Goal: Find specific page/section: Find specific page/section

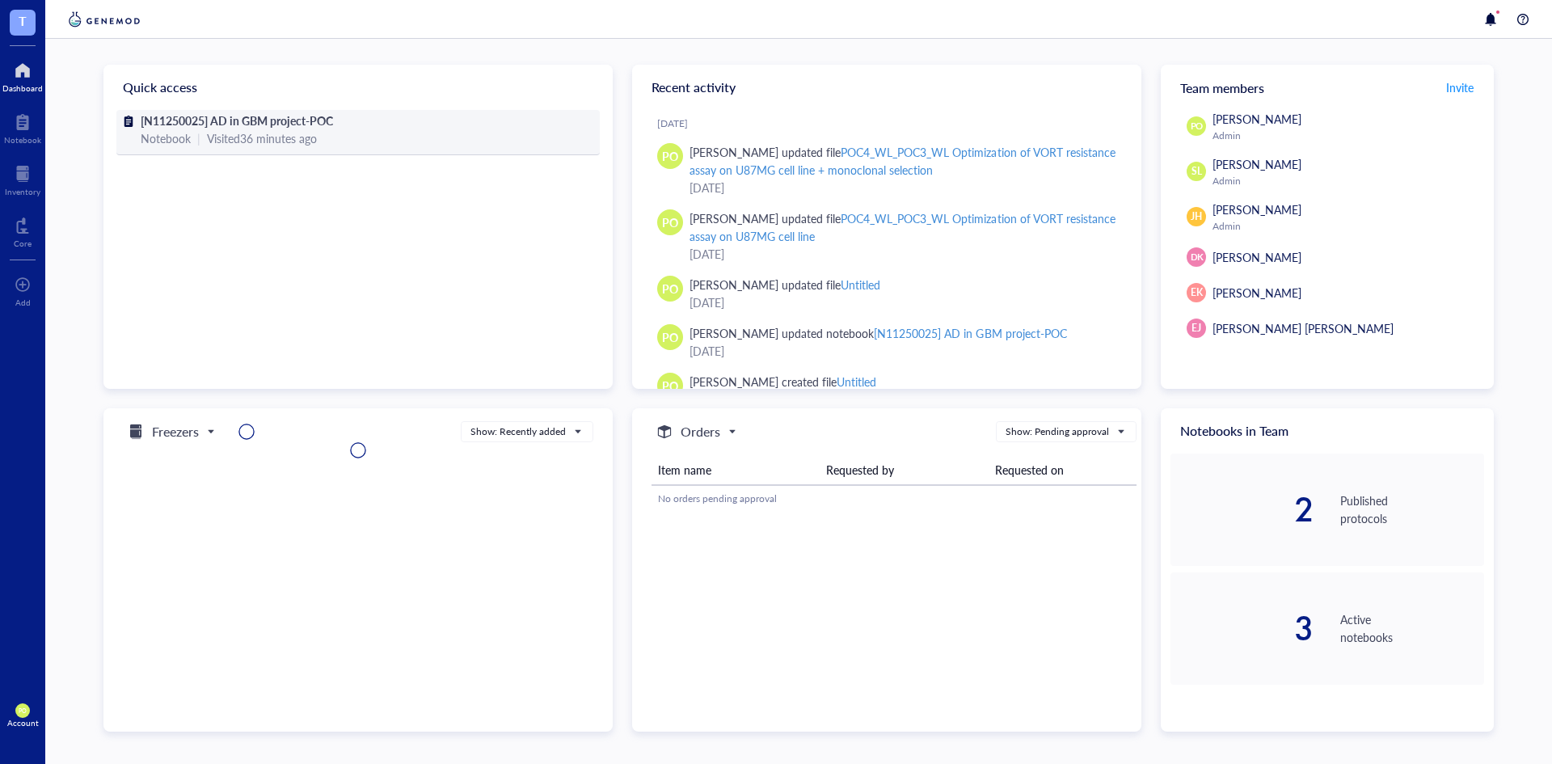
click at [331, 130] on div "Notebook | Visited 36 minutes ago" at bounding box center [358, 138] width 435 height 18
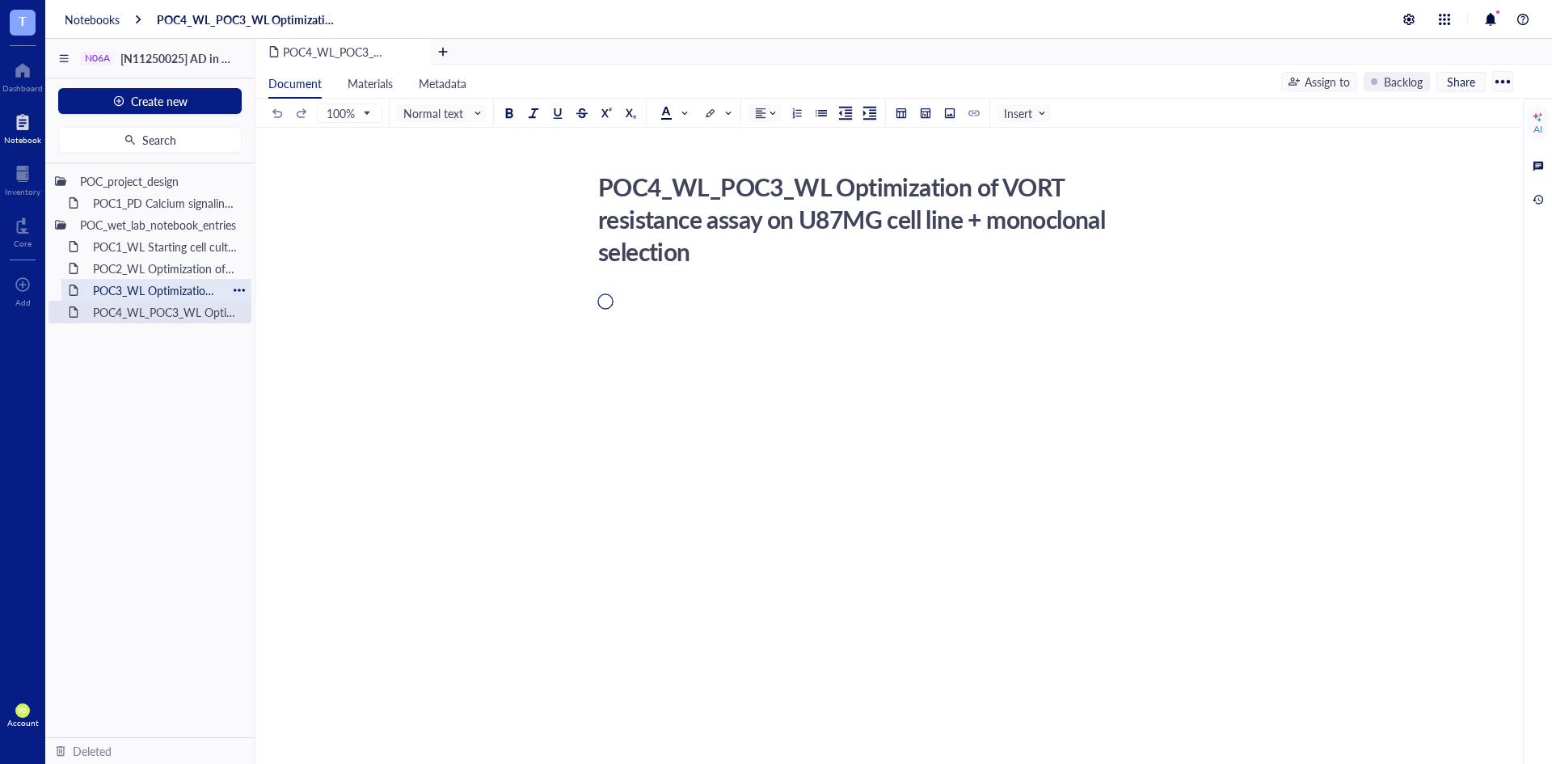
click at [175, 288] on div "POC3_WL Optimization of VORT resistance assay on U87MG cell line" at bounding box center [156, 290] width 141 height 23
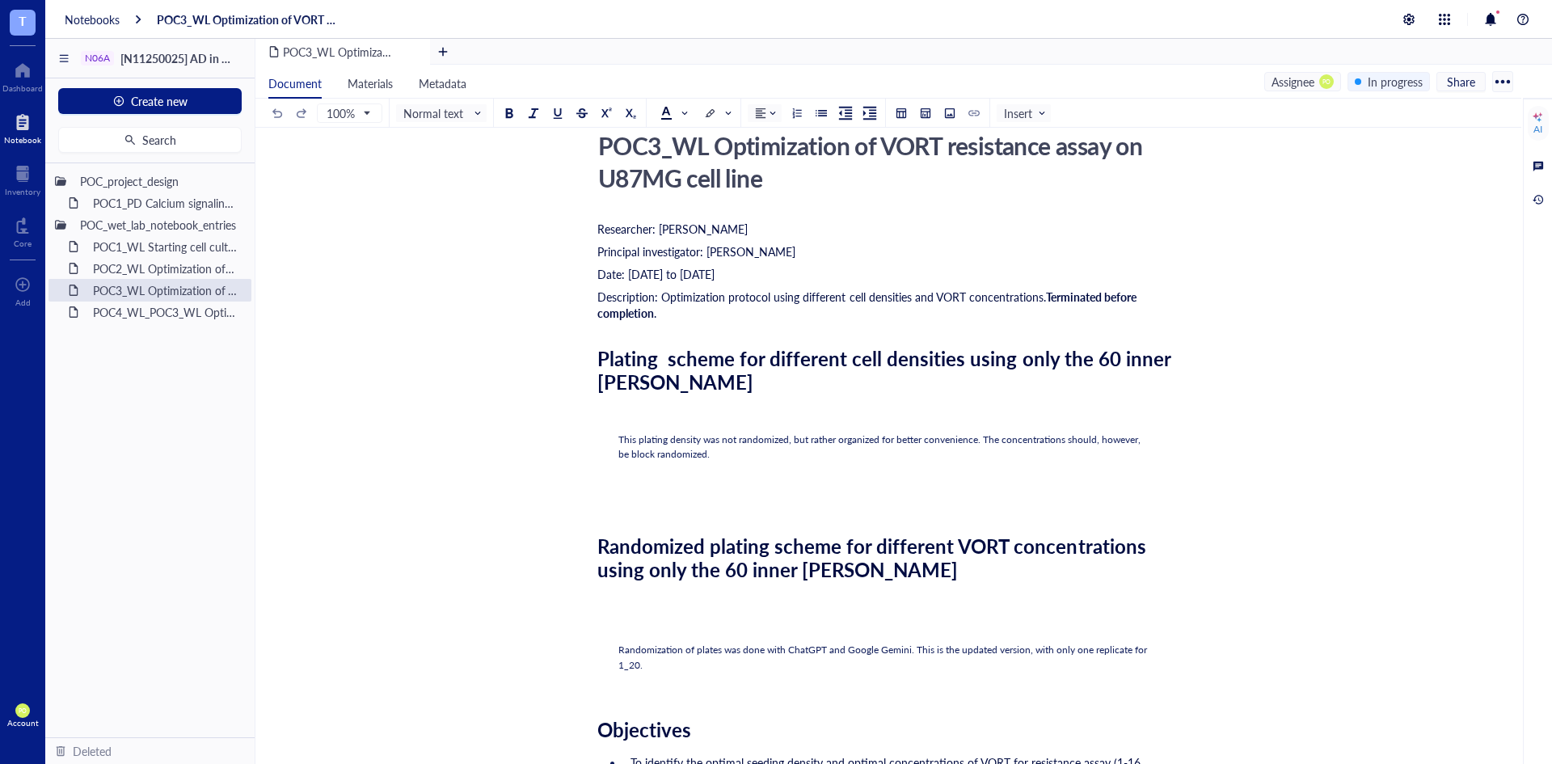
scroll to position [81, 0]
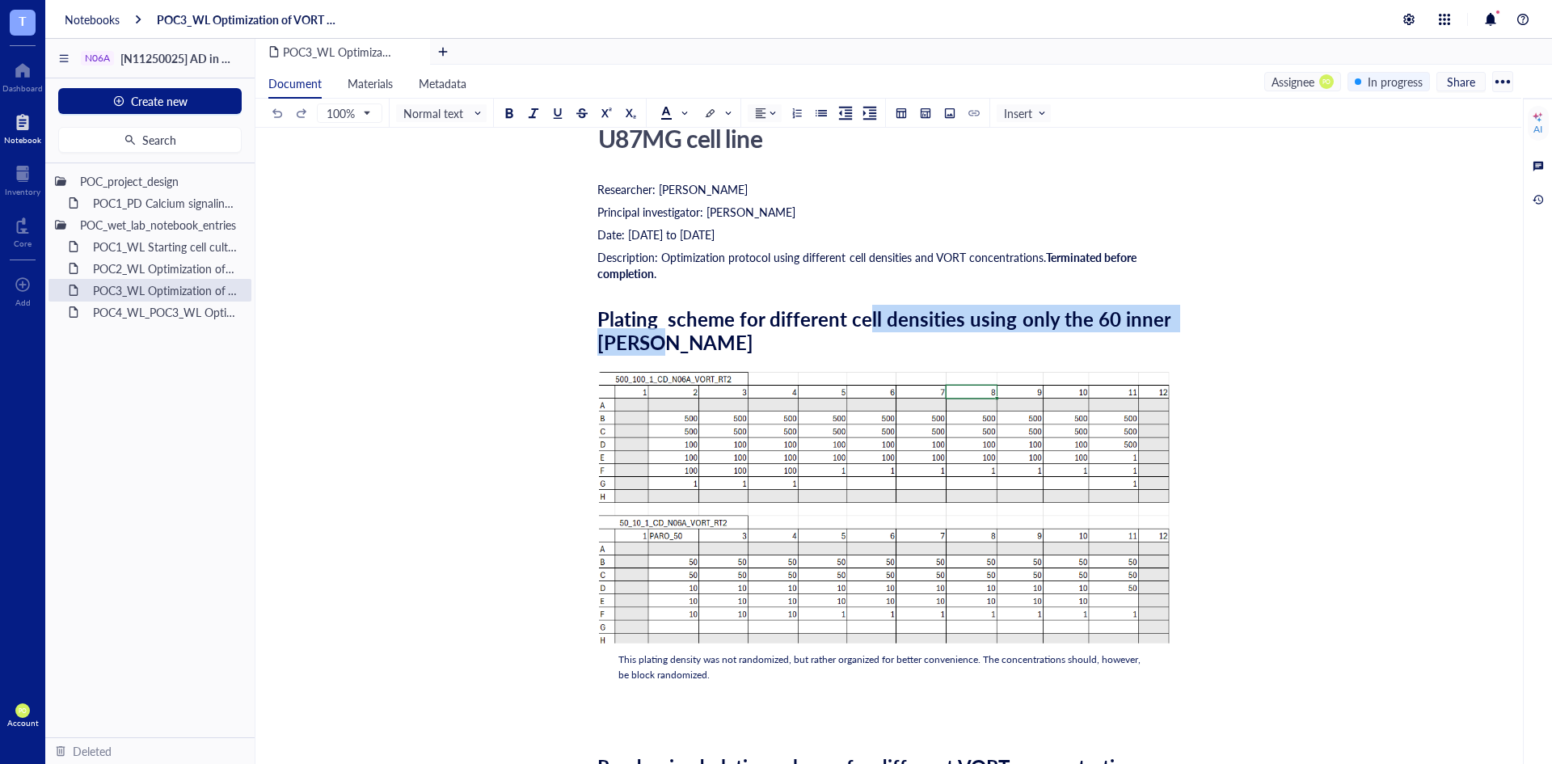
click at [863, 331] on div "Plating scheme for different cell densities using only the 60 inner [PERSON_NAM…" at bounding box center [885, 330] width 576 height 47
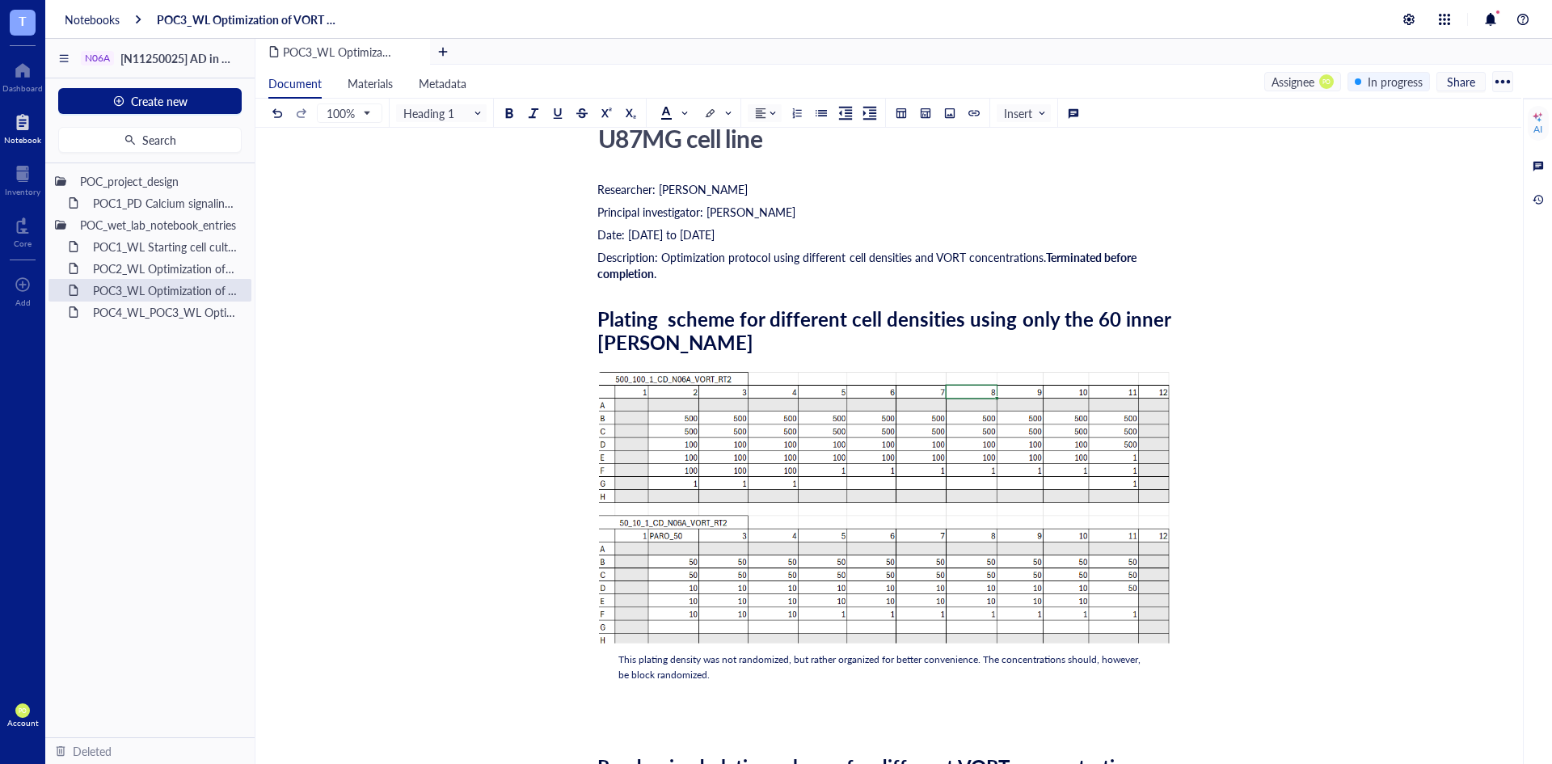
click at [796, 318] on span "Plating scheme for different cell densities using only the 60 inner [PERSON_NAM…" at bounding box center [886, 330] width 578 height 51
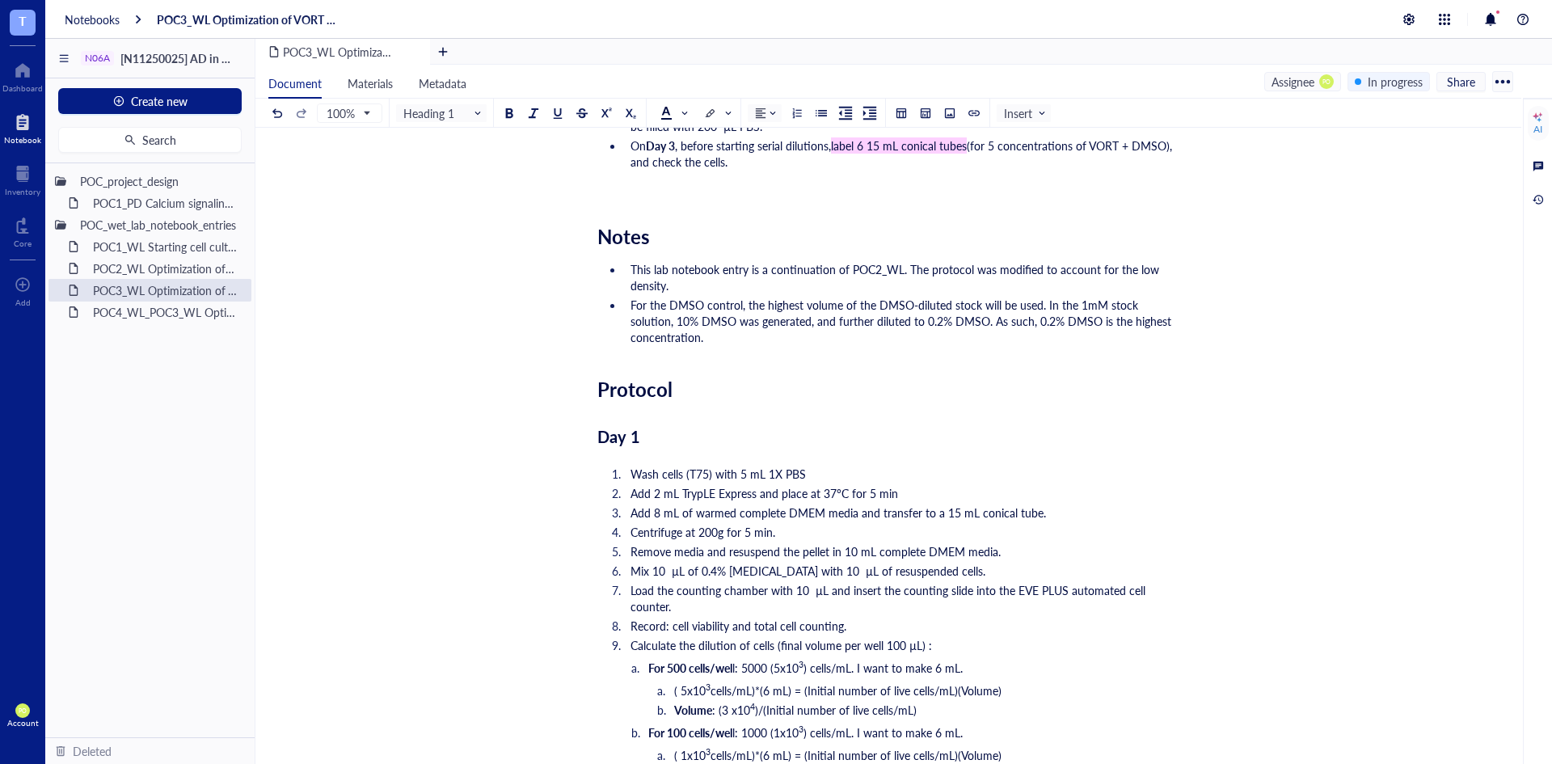
scroll to position [989, 0]
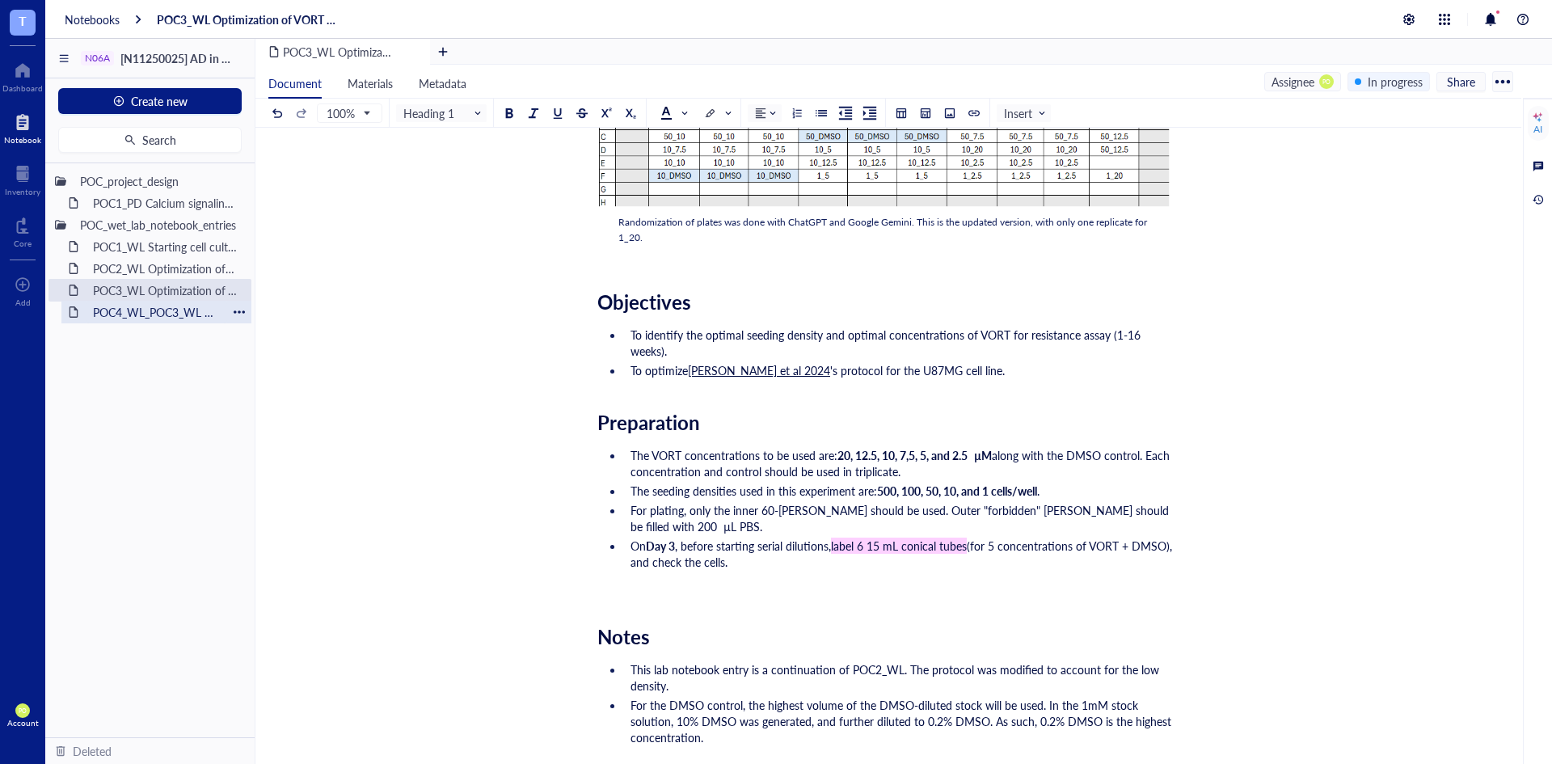
click at [129, 306] on div "POC4_WL_POC3_WL Optimization of VORT resistance assay on U87MG cell line + mono…" at bounding box center [156, 312] width 141 height 23
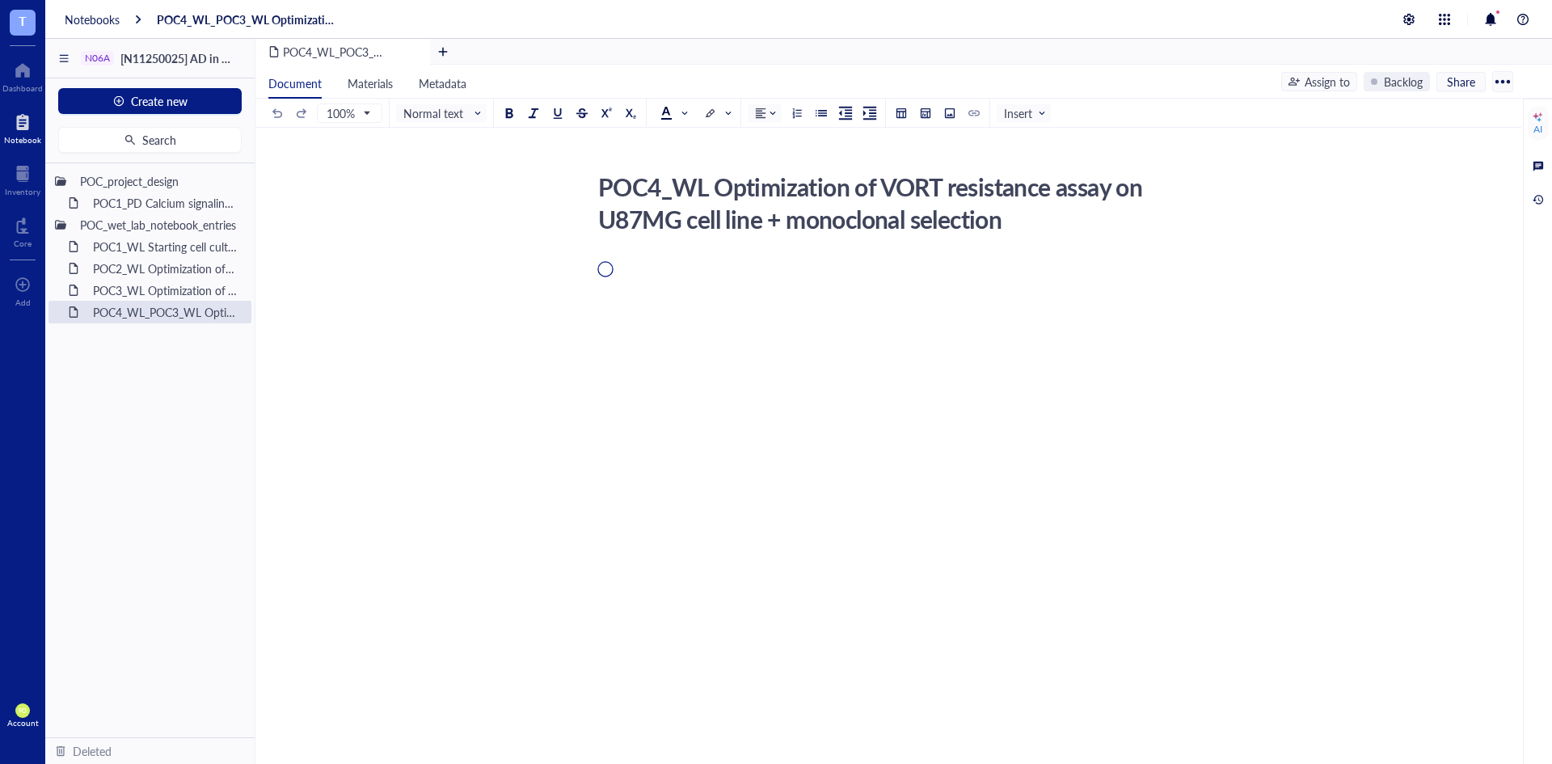
click at [201, 456] on div "POC_project_design POC1_PD Calcium signaling screen of N06A library POC_wet_lab…" at bounding box center [149, 450] width 209 height 574
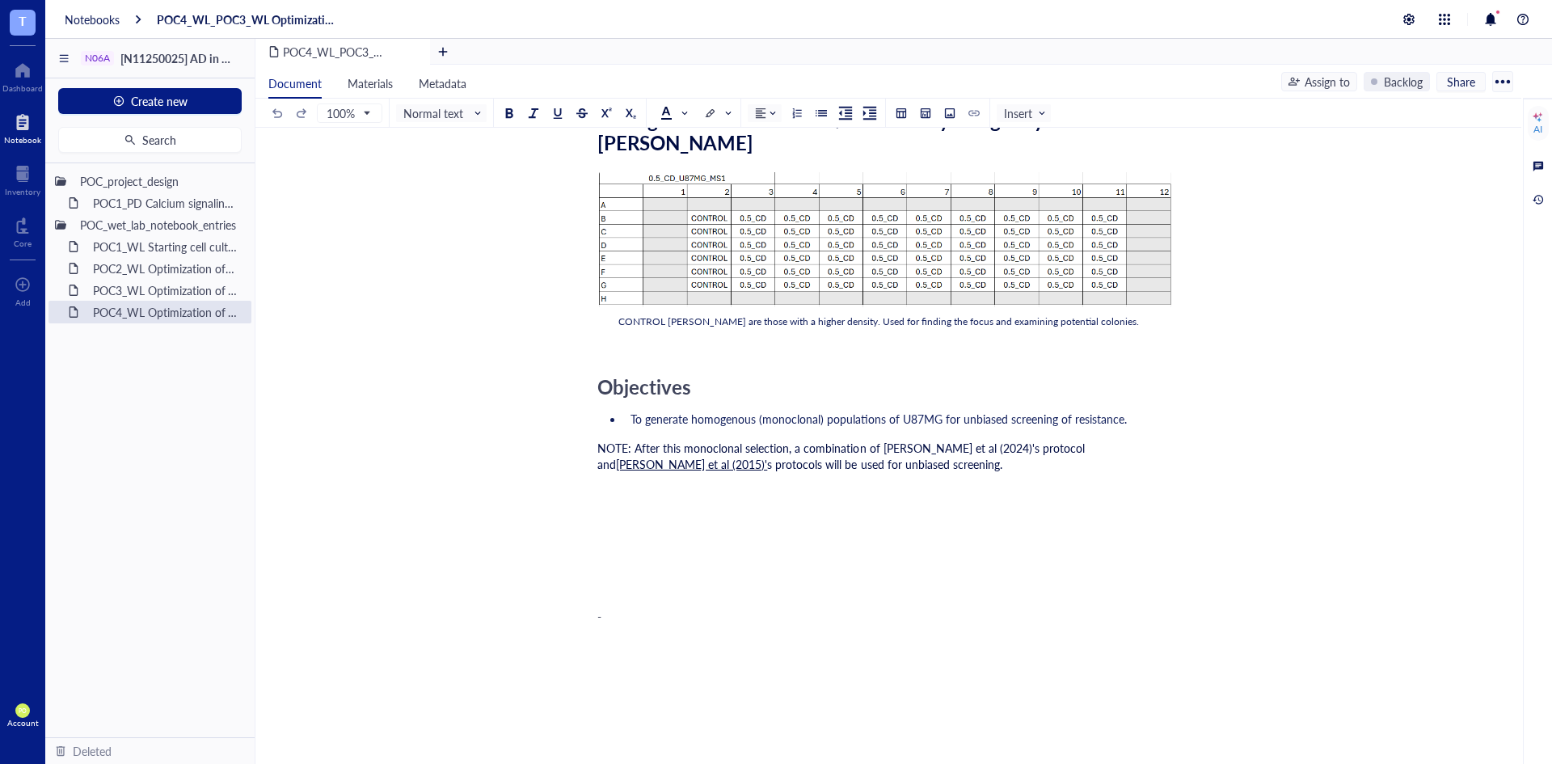
scroll to position [844, 0]
click at [150, 290] on div "POC3_WL Optimization of VORT resistance assay on U87MG cell line" at bounding box center [156, 290] width 141 height 23
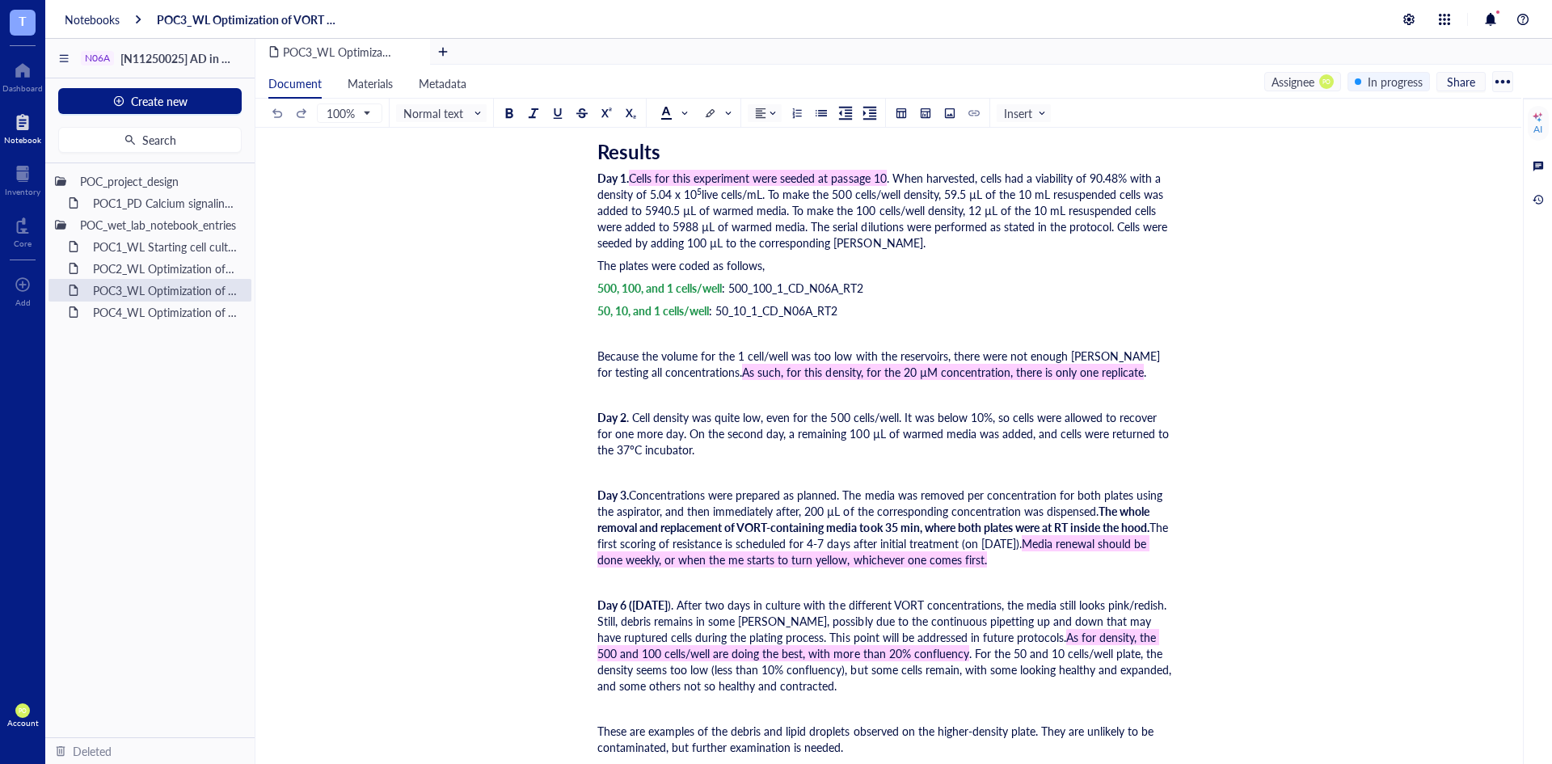
scroll to position [3188, 0]
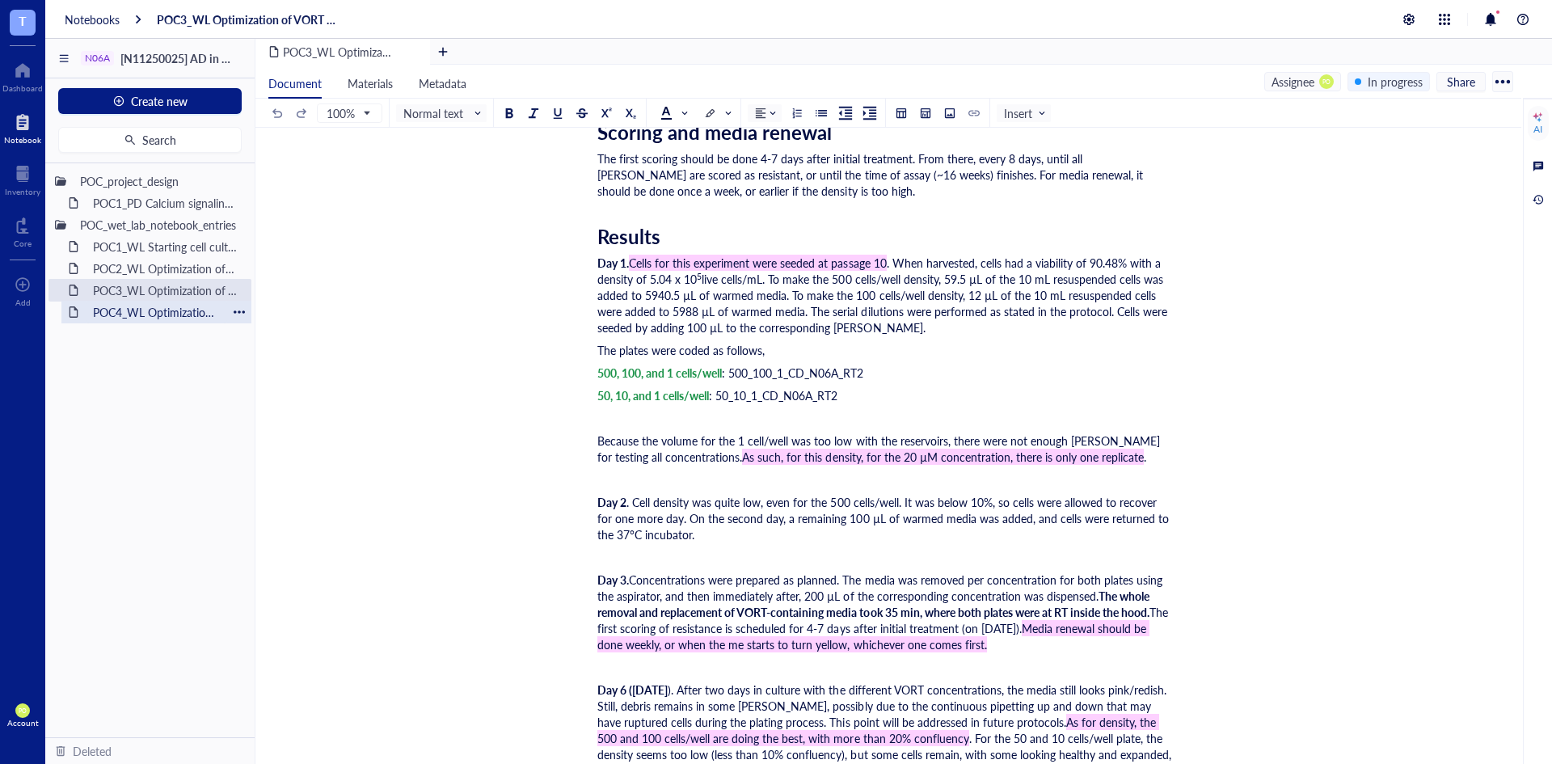
click at [125, 311] on div "POC4_WL Optimization of VORT resistance assay on U87MG cell line + monoclonal s…" at bounding box center [156, 312] width 141 height 23
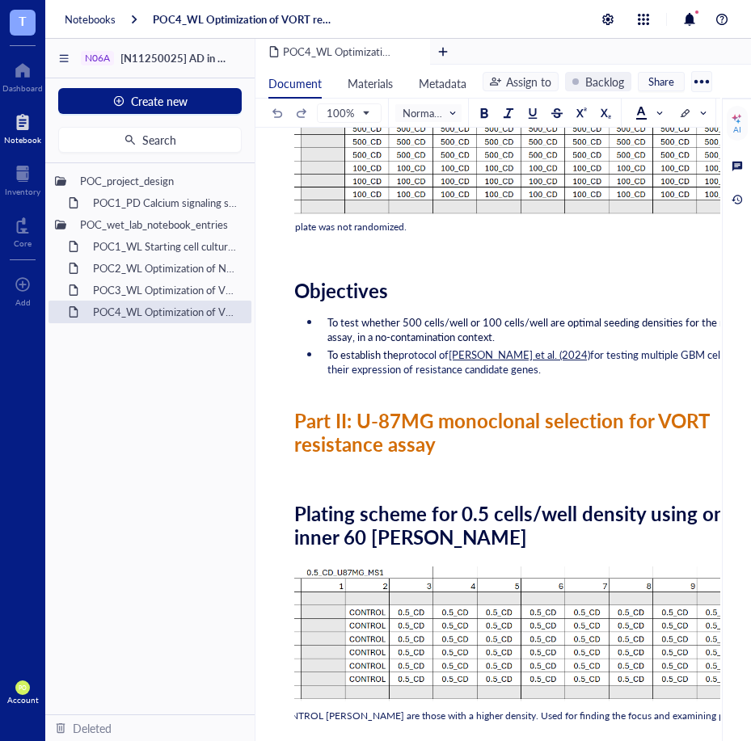
scroll to position [513, 0]
